Goal: Transaction & Acquisition: Purchase product/service

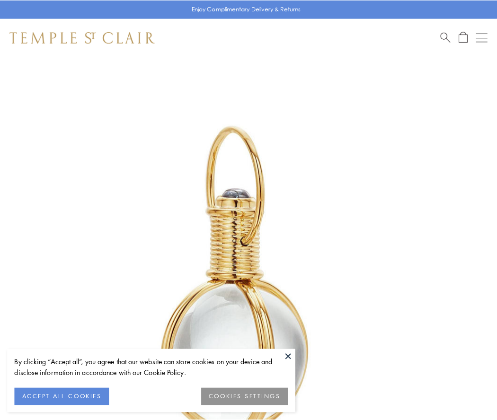
scroll to position [247, 0]
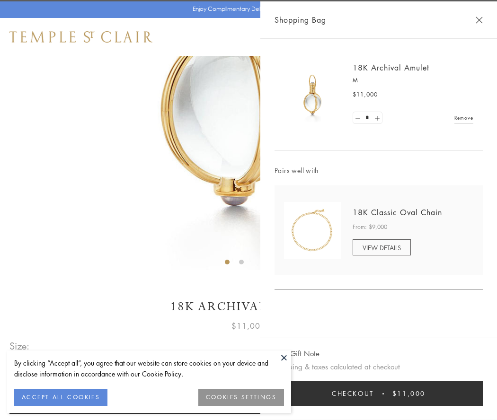
click at [379, 394] on button "Checkout $11,000" at bounding box center [379, 394] width 208 height 25
